Goal: Task Accomplishment & Management: Use online tool/utility

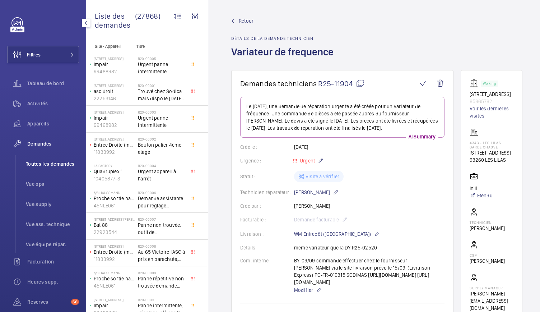
click at [32, 163] on span "Toutes les demandes" at bounding box center [52, 163] width 53 height 7
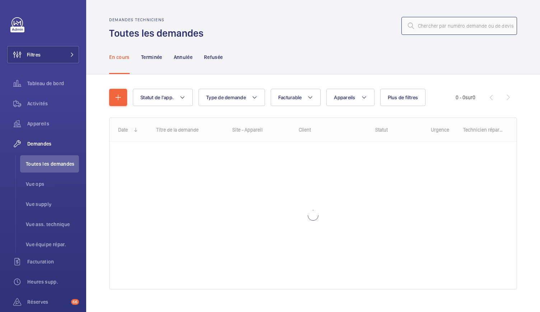
click at [427, 22] on input "text" at bounding box center [460, 26] width 116 height 18
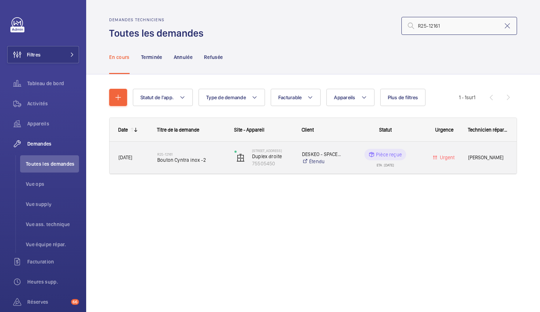
type input "R25-12161"
click at [198, 161] on span "Bouton Cyntra inox -2" at bounding box center [191, 159] width 68 height 7
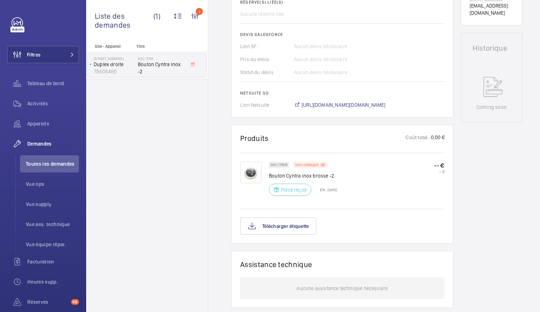
scroll to position [291, 0]
click at [249, 168] on img at bounding box center [251, 172] width 22 height 22
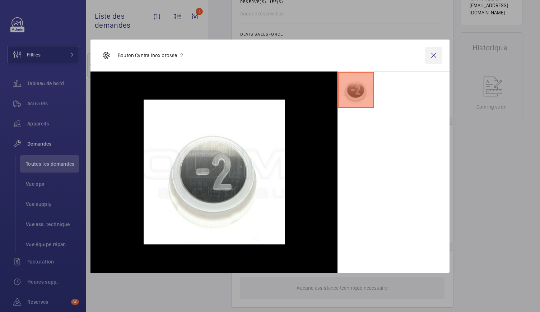
click at [432, 59] on wm-front-icon-button at bounding box center [433, 55] width 17 height 17
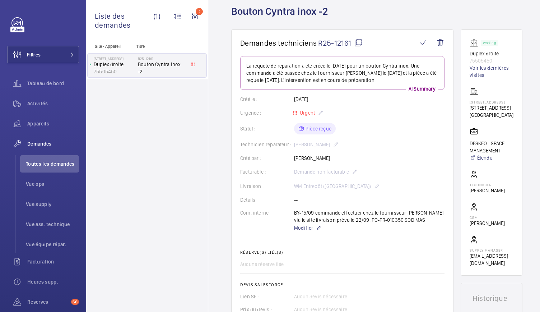
scroll to position [63, 0]
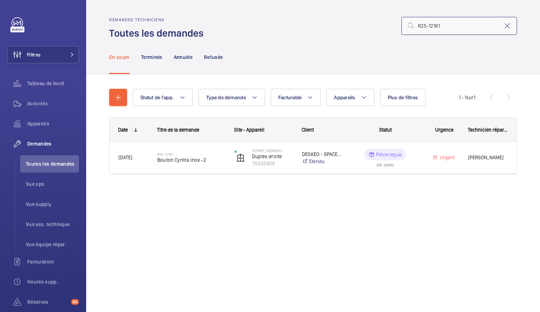
click at [444, 26] on input "R25-12161" at bounding box center [460, 26] width 116 height 18
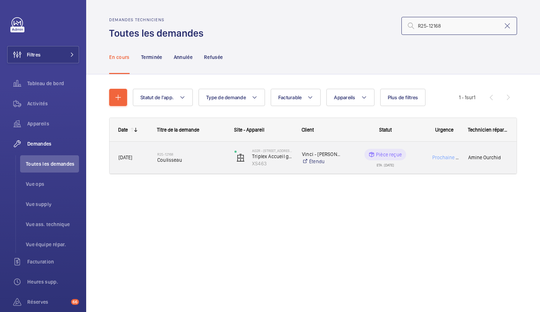
type input "R25-12168"
click at [162, 159] on span "Coulisseau" at bounding box center [191, 159] width 68 height 7
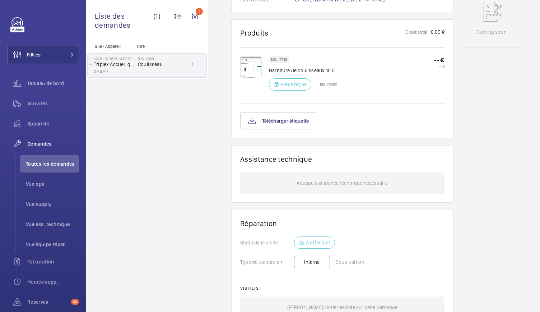
scroll to position [409, 0]
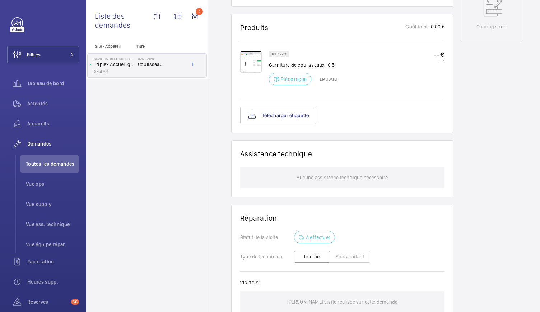
click at [251, 64] on img at bounding box center [251, 62] width 22 height 22
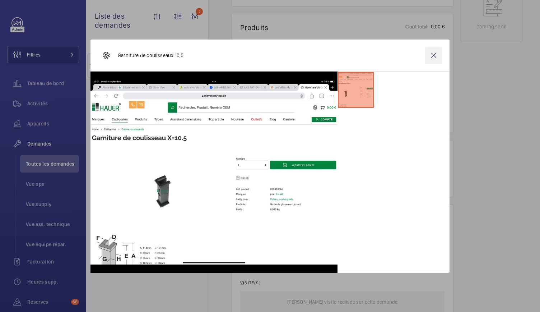
click at [435, 58] on wm-front-icon-button at bounding box center [433, 55] width 17 height 17
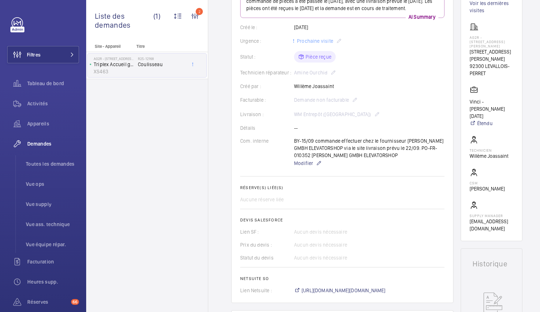
scroll to position [0, 0]
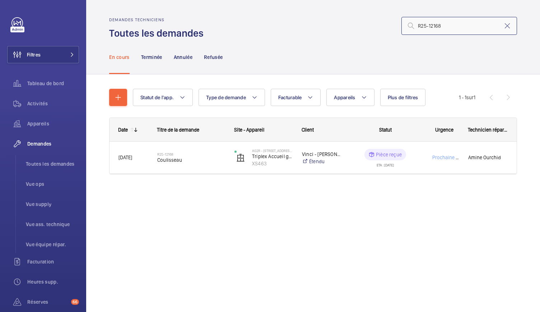
click at [446, 28] on input "R25-12168" at bounding box center [460, 26] width 116 height 18
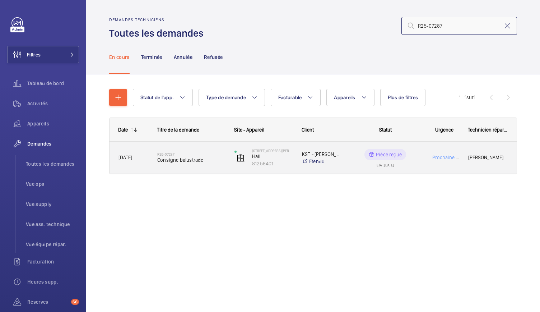
type input "R25-07287"
click at [193, 162] on span "Consigne balustrade" at bounding box center [191, 159] width 68 height 7
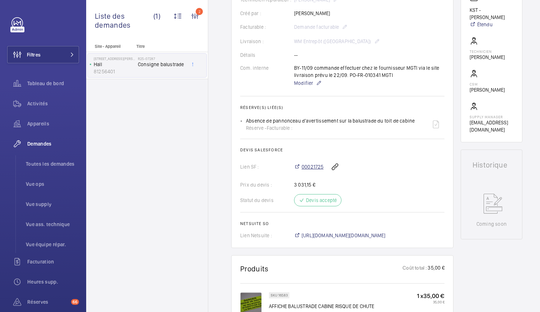
scroll to position [195, 0]
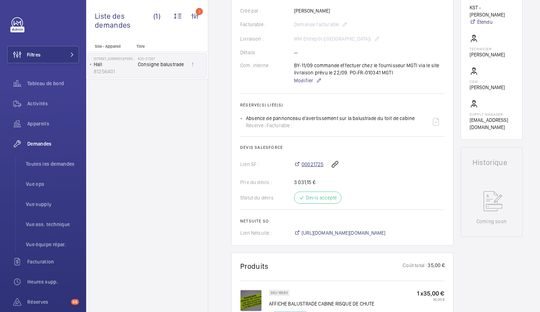
click at [312, 162] on span "00021725" at bounding box center [313, 164] width 22 height 7
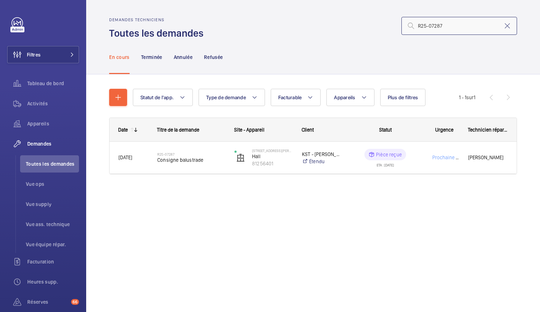
drag, startPoint x: 446, startPoint y: 22, endPoint x: 428, endPoint y: 27, distance: 18.3
click at [428, 27] on input "R25-07287" at bounding box center [460, 26] width 116 height 18
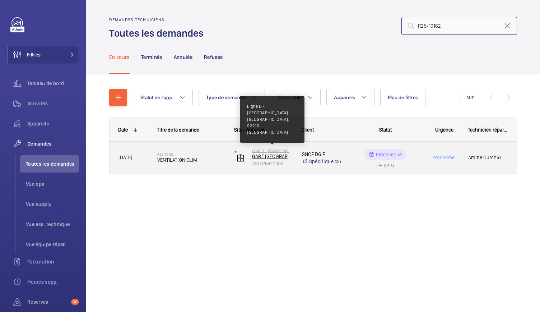
type input "R25-10162"
click at [262, 152] on p "Ligne D - Stade de France" at bounding box center [272, 150] width 41 height 4
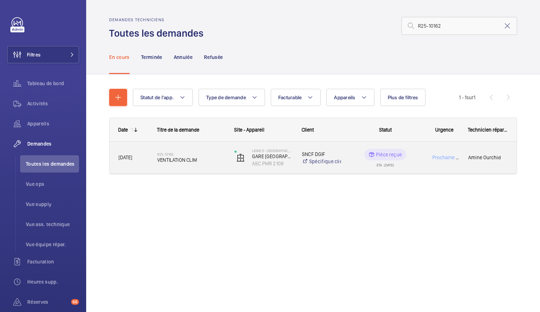
click at [187, 162] on span "VENTILATION CLIM" at bounding box center [191, 159] width 68 height 7
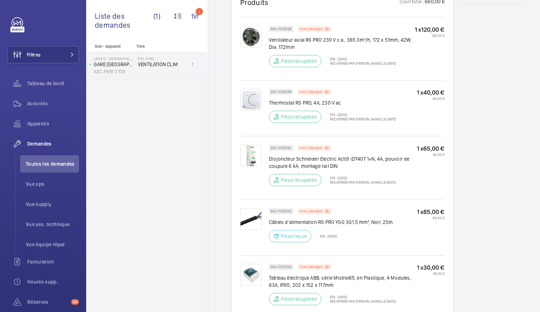
scroll to position [441, 0]
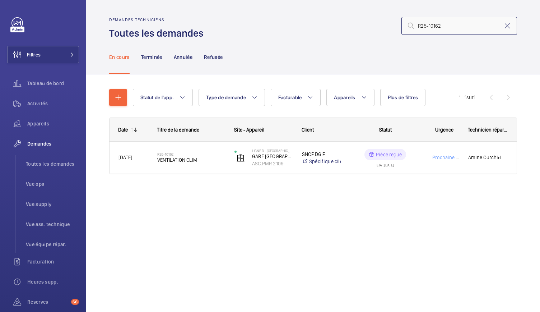
click at [451, 29] on input "R25-10162" at bounding box center [460, 26] width 116 height 18
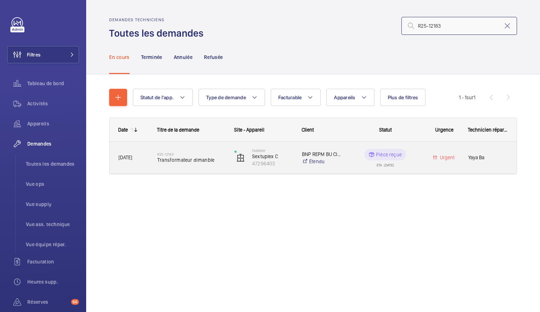
type input "R25-12183"
click at [180, 163] on span "Transformateur dimanble" at bounding box center [191, 159] width 68 height 7
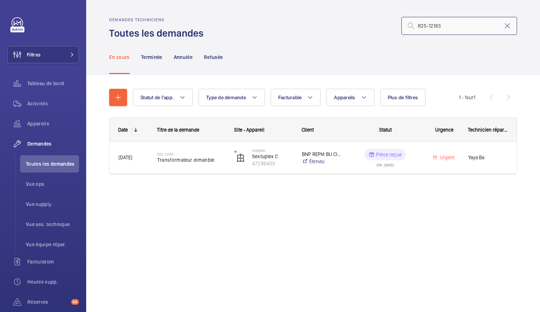
drag, startPoint x: 444, startPoint y: 29, endPoint x: 428, endPoint y: 30, distance: 15.5
click at [428, 30] on input "R25-12183" at bounding box center [460, 26] width 116 height 18
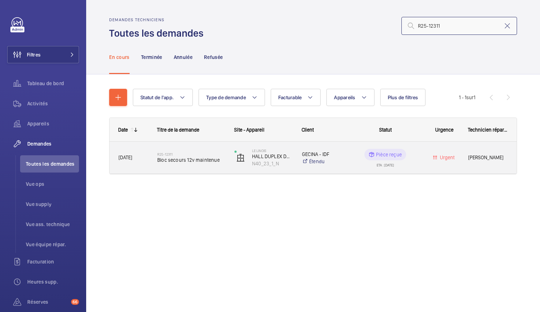
type input "R25-12311"
click at [197, 164] on div "R25-12311 Bloc secours 12v maintenue" at bounding box center [191, 157] width 68 height 21
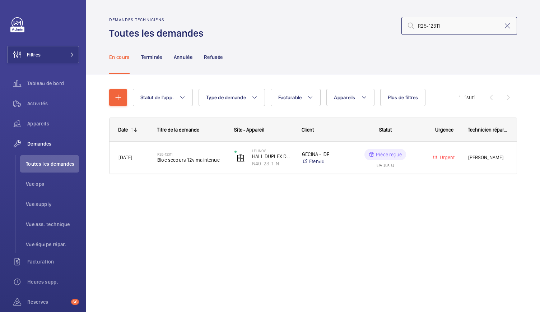
click at [445, 27] on input "R25-12311" at bounding box center [460, 26] width 116 height 18
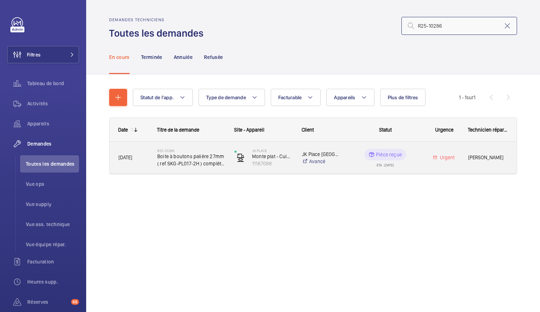
type input "R25-10286"
click at [185, 162] on span "Boite à boutons palière 27mm ( ref SKG-PL017-2H ) complète ( plaque + platine +…" at bounding box center [191, 160] width 68 height 14
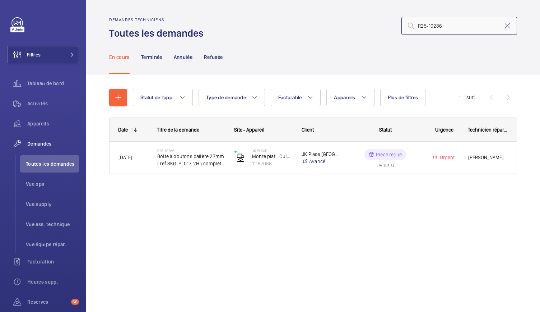
drag, startPoint x: 443, startPoint y: 27, endPoint x: 429, endPoint y: 32, distance: 15.7
click at [429, 32] on input "R25-10286" at bounding box center [460, 26] width 116 height 18
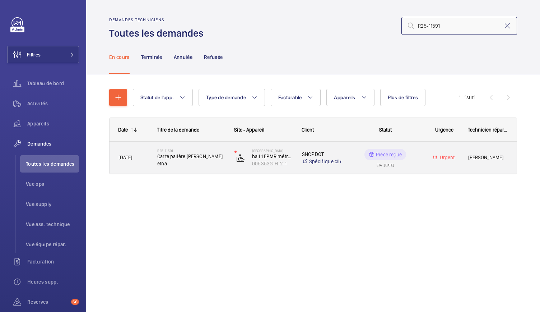
type input "R25-11591"
click at [200, 161] on span "Carte palière Zeus etna" at bounding box center [191, 160] width 68 height 14
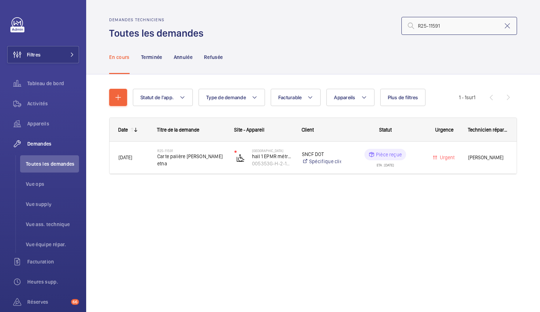
drag, startPoint x: 448, startPoint y: 23, endPoint x: 433, endPoint y: 29, distance: 15.9
click at [433, 29] on input "R25-11591" at bounding box center [460, 26] width 116 height 18
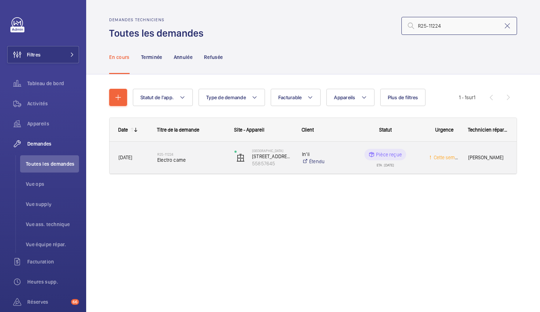
type input "R25-11224"
click at [158, 159] on span "Electro came" at bounding box center [191, 159] width 68 height 7
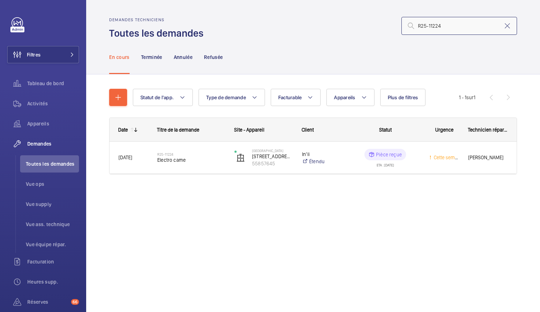
drag, startPoint x: 444, startPoint y: 28, endPoint x: 428, endPoint y: 31, distance: 16.1
click at [428, 31] on input "R25-11224" at bounding box center [460, 26] width 116 height 18
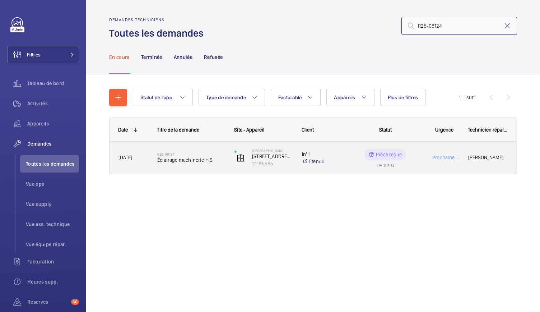
type input "R25-08124"
click at [179, 161] on span "Éclairage machinerie H.S" at bounding box center [191, 159] width 68 height 7
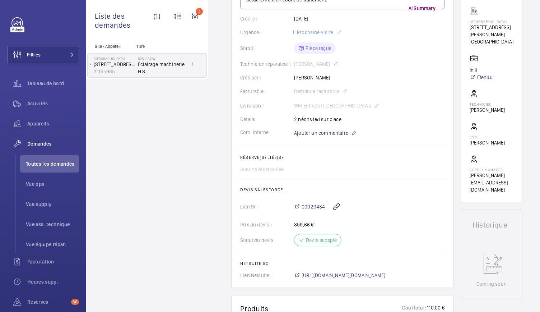
scroll to position [141, 0]
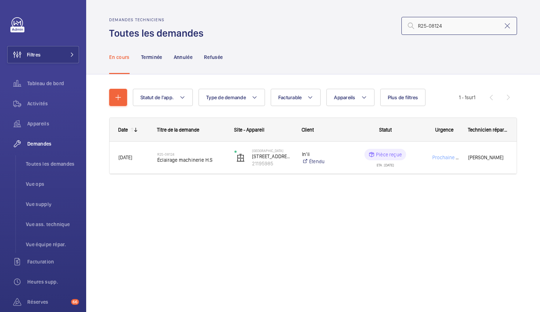
click at [445, 26] on input "R25-08124" at bounding box center [460, 26] width 116 height 18
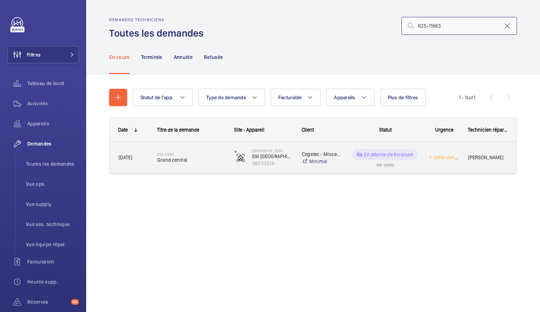
type input "R25-11863"
click at [165, 162] on span "Grand central" at bounding box center [191, 159] width 68 height 7
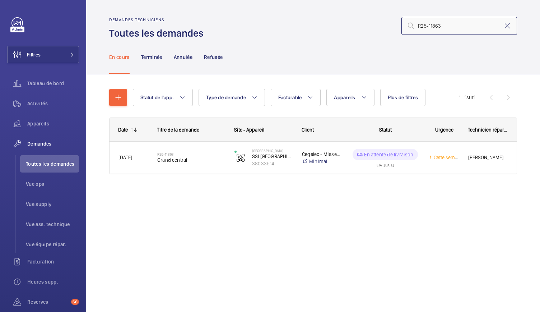
drag, startPoint x: 445, startPoint y: 26, endPoint x: 429, endPoint y: 31, distance: 16.2
click at [429, 31] on input "R25-11863" at bounding box center [460, 26] width 116 height 18
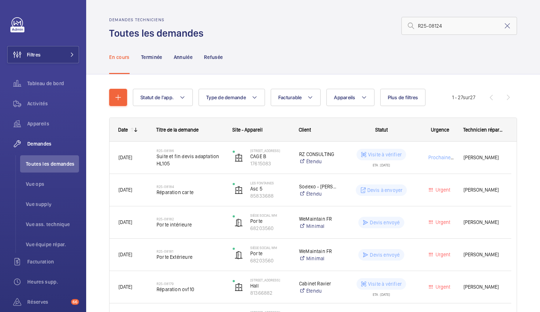
click at [410, 26] on mat-icon at bounding box center [411, 26] width 9 height 9
click at [412, 25] on input "R25-08124" at bounding box center [460, 26] width 116 height 18
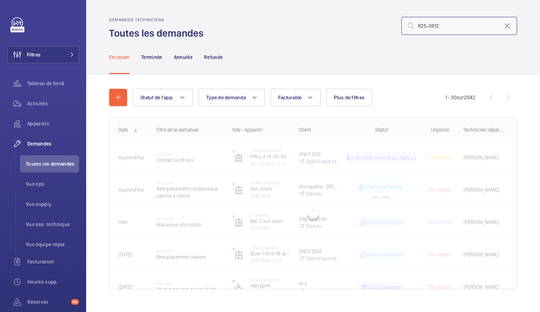
type input "R25-08124"
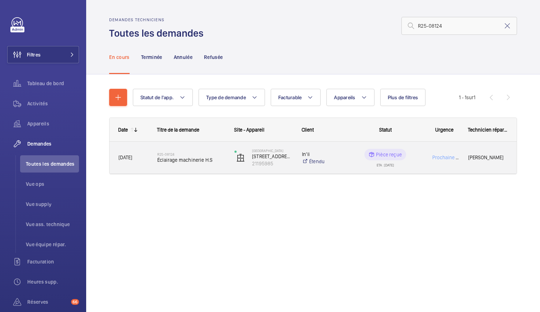
click at [189, 165] on div "R25-08124 Éclairage machinerie H.S" at bounding box center [191, 157] width 68 height 21
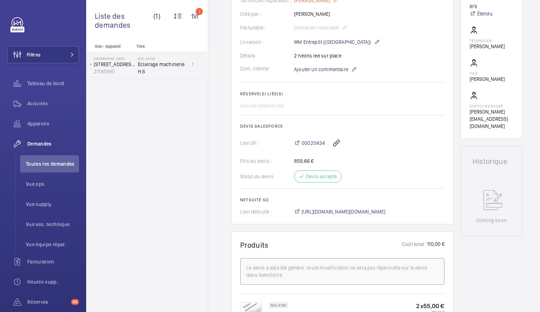
scroll to position [195, 0]
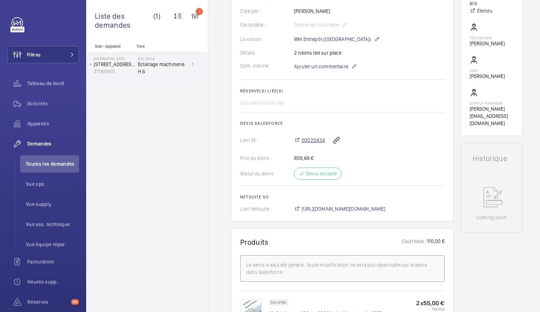
click at [307, 137] on span "00020434" at bounding box center [313, 140] width 23 height 7
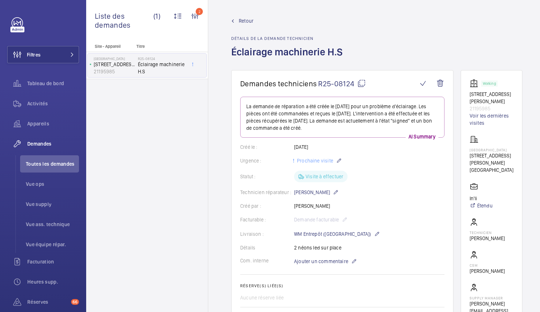
click at [364, 84] on mat-icon at bounding box center [361, 83] width 9 height 9
drag, startPoint x: 471, startPoint y: 94, endPoint x: 498, endPoint y: 106, distance: 29.6
click at [498, 106] on wm-front-card "Working 10 Rue Camille Saint Sens 21195985 Voir les dernières visites 4069 - RU…" at bounding box center [492, 200] width 62 height 260
copy div "10 Rue Camille Saint Sens 21195985"
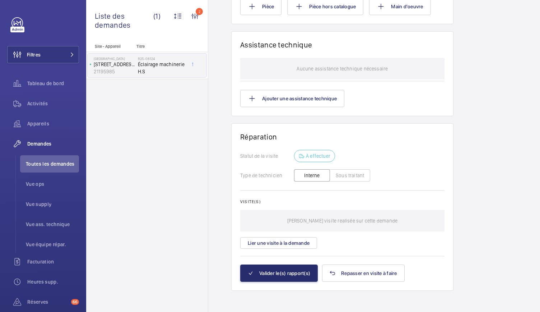
scroll to position [5, 0]
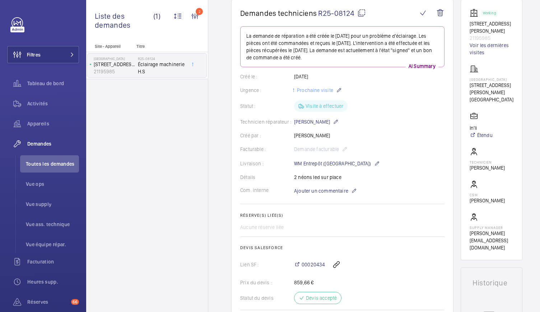
scroll to position [0, 0]
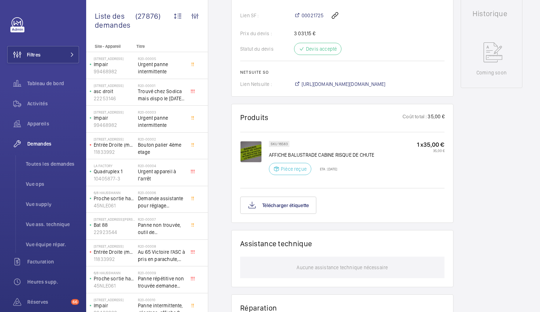
scroll to position [344, 0]
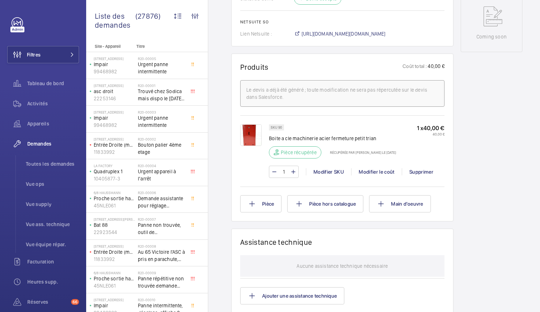
scroll to position [380, 0]
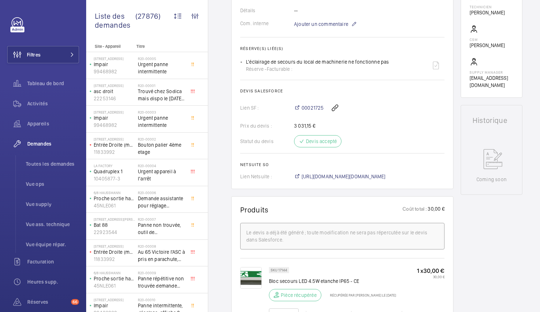
scroll to position [377, 0]
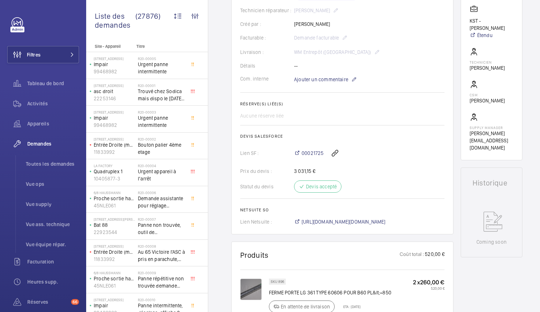
scroll to position [337, 0]
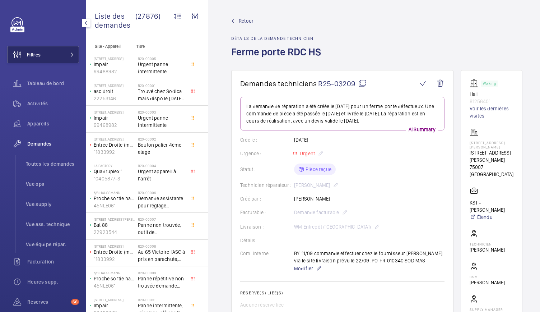
click at [47, 56] on button "Filtres" at bounding box center [43, 54] width 72 height 17
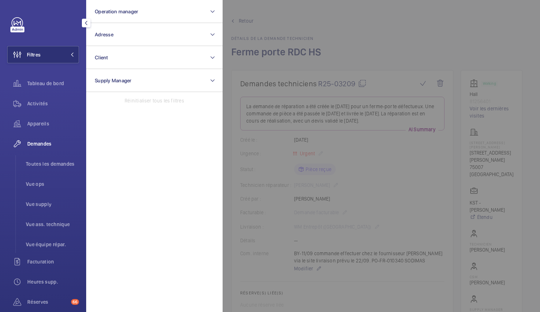
click at [51, 64] on div "Filtres Operation manager Adresse Client Supply Manager Réinitialiser tous les …" at bounding box center [43, 195] width 72 height 356
click at [63, 162] on span "Toutes les demandes" at bounding box center [52, 163] width 53 height 7
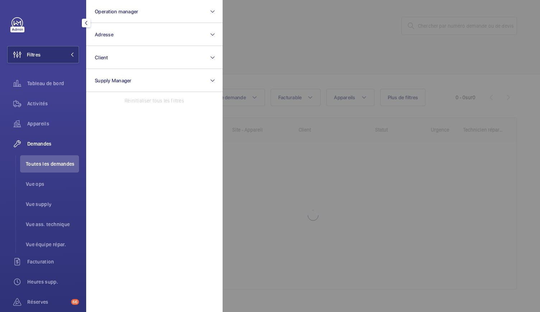
click at [432, 20] on div at bounding box center [493, 156] width 540 height 312
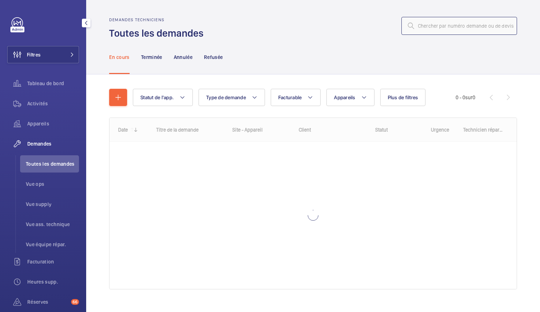
click at [430, 27] on input "text" at bounding box center [460, 26] width 116 height 18
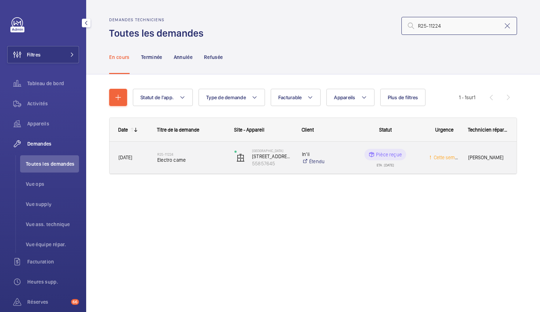
type input "R25-11224"
click at [174, 161] on span "Electro came" at bounding box center [191, 159] width 68 height 7
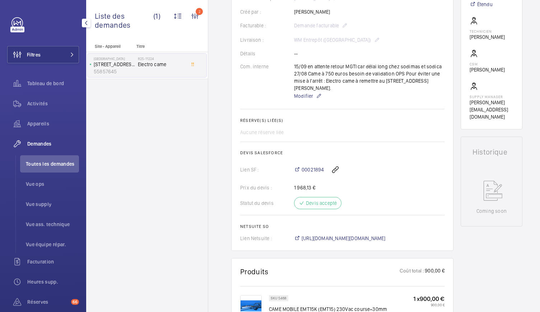
scroll to position [202, 0]
click at [310, 165] on span "00021894" at bounding box center [313, 168] width 22 height 7
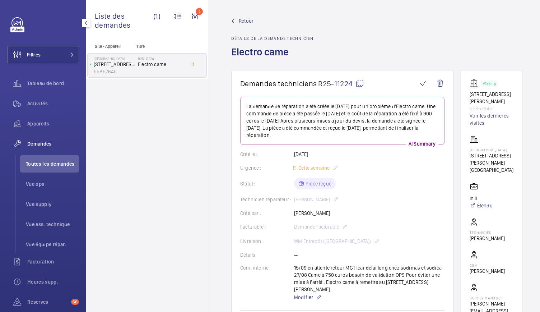
click at [360, 84] on mat-icon at bounding box center [360, 83] width 9 height 9
drag, startPoint x: 472, startPoint y: 94, endPoint x: 498, endPoint y: 108, distance: 28.9
click at [498, 108] on wm-front-card "Working 5 Rue Camille Saint Sens 55857645 Voir les dernières visites 4069 - RUE…" at bounding box center [492, 200] width 62 height 260
copy div "5 Rue Camille Saint Sens 55857645"
